Goal: Task Accomplishment & Management: Use online tool/utility

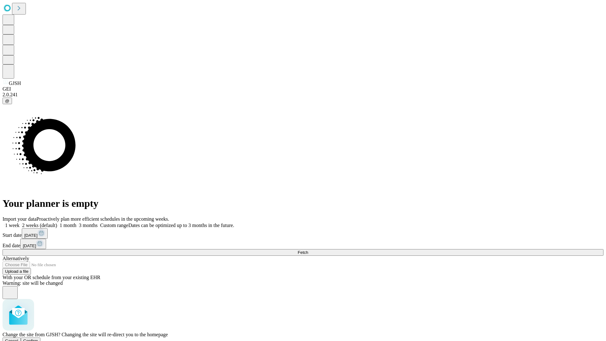
click at [38, 338] on span "Confirm" at bounding box center [30, 340] width 15 height 5
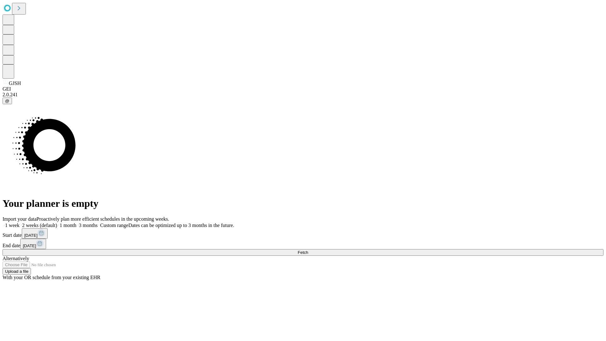
click at [20, 222] on label "1 week" at bounding box center [11, 224] width 17 height 5
click at [308, 250] on span "Fetch" at bounding box center [302, 252] width 10 height 5
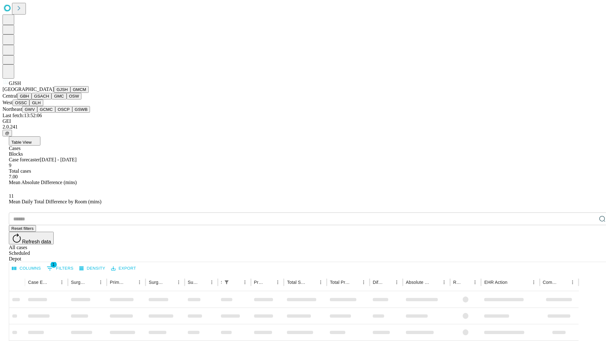
click at [70, 93] on button "GMCM" at bounding box center [79, 89] width 18 height 7
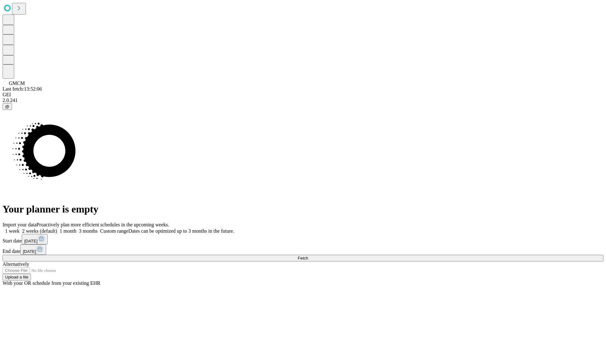
click at [20, 228] on label "1 week" at bounding box center [11, 230] width 17 height 5
click at [308, 255] on span "Fetch" at bounding box center [302, 257] width 10 height 5
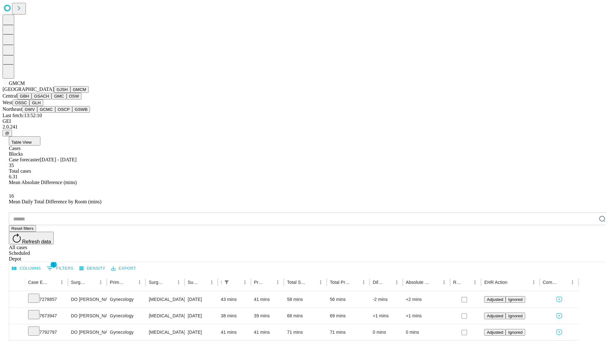
click at [32, 99] on button "GBH" at bounding box center [24, 96] width 14 height 7
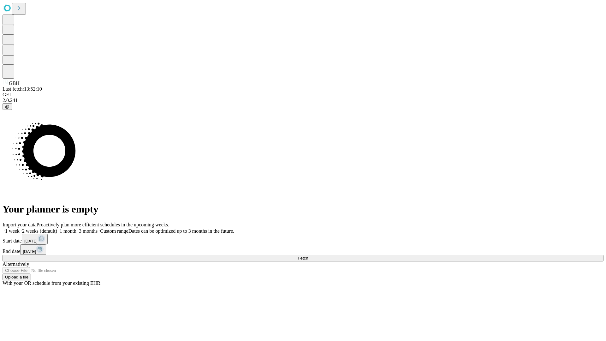
click at [20, 228] on label "1 week" at bounding box center [11, 230] width 17 height 5
click at [308, 255] on span "Fetch" at bounding box center [302, 257] width 10 height 5
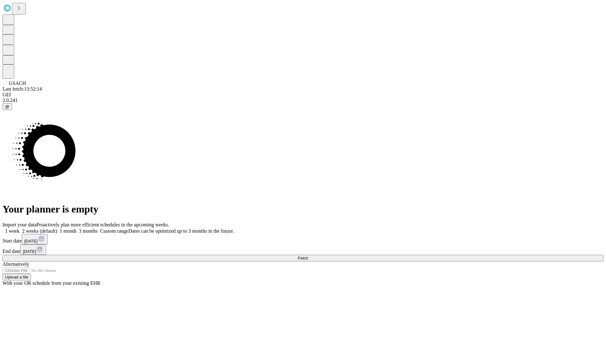
click at [20, 228] on label "1 week" at bounding box center [11, 230] width 17 height 5
click at [308, 255] on span "Fetch" at bounding box center [302, 257] width 10 height 5
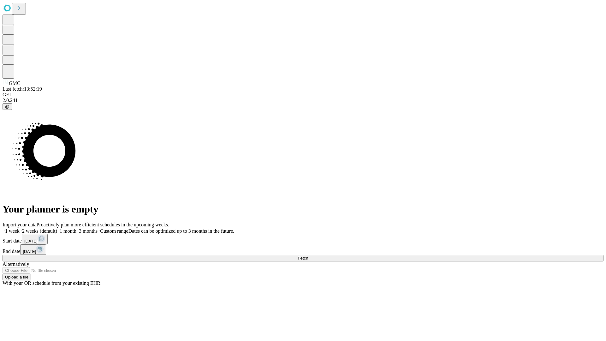
click at [20, 228] on label "1 week" at bounding box center [11, 230] width 17 height 5
click at [308, 255] on span "Fetch" at bounding box center [302, 257] width 10 height 5
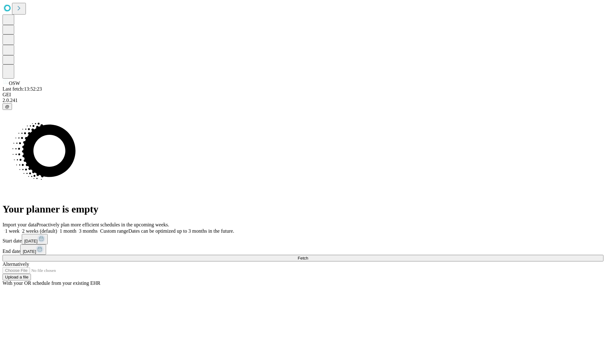
click at [308, 255] on span "Fetch" at bounding box center [302, 257] width 10 height 5
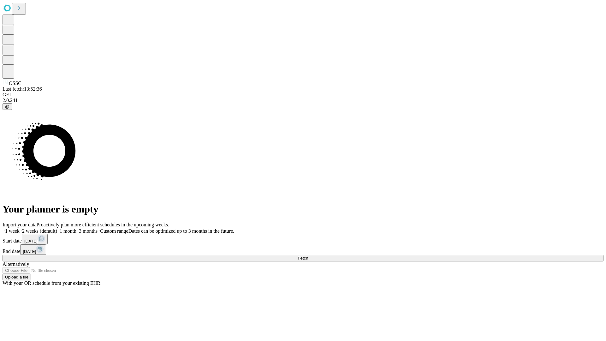
click at [20, 228] on label "1 week" at bounding box center [11, 230] width 17 height 5
click at [308, 255] on span "Fetch" at bounding box center [302, 257] width 10 height 5
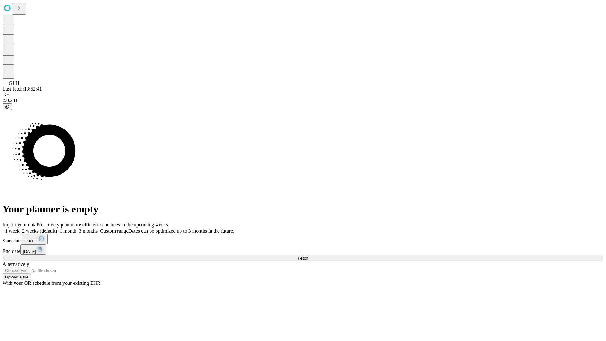
click at [20, 228] on label "1 week" at bounding box center [11, 230] width 17 height 5
click at [308, 255] on span "Fetch" at bounding box center [302, 257] width 10 height 5
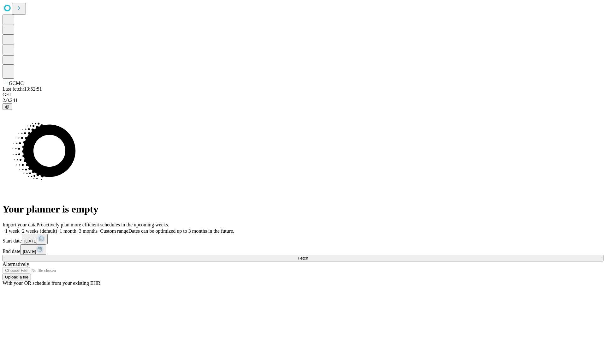
click at [20, 228] on label "1 week" at bounding box center [11, 230] width 17 height 5
click at [308, 255] on span "Fetch" at bounding box center [302, 257] width 10 height 5
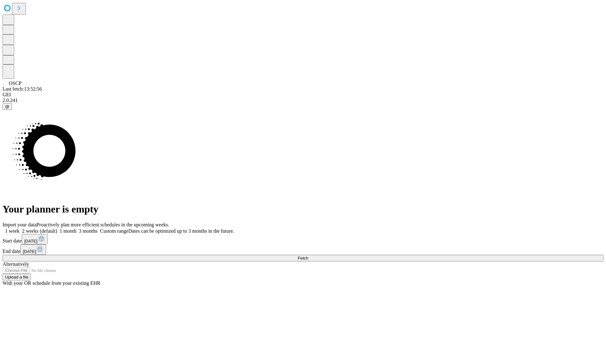
click at [20, 228] on label "1 week" at bounding box center [11, 230] width 17 height 5
click at [308, 255] on span "Fetch" at bounding box center [302, 257] width 10 height 5
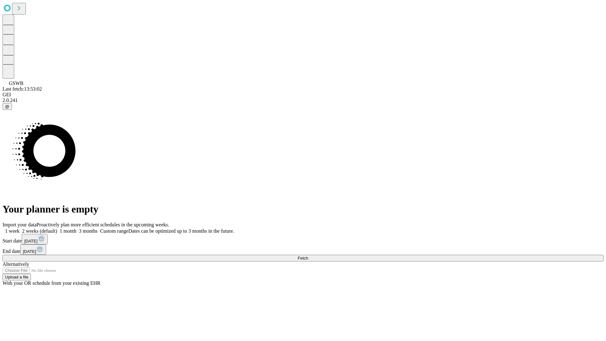
click at [20, 228] on label "1 week" at bounding box center [11, 230] width 17 height 5
click at [308, 255] on span "Fetch" at bounding box center [302, 257] width 10 height 5
